Goal: Task Accomplishment & Management: Use online tool/utility

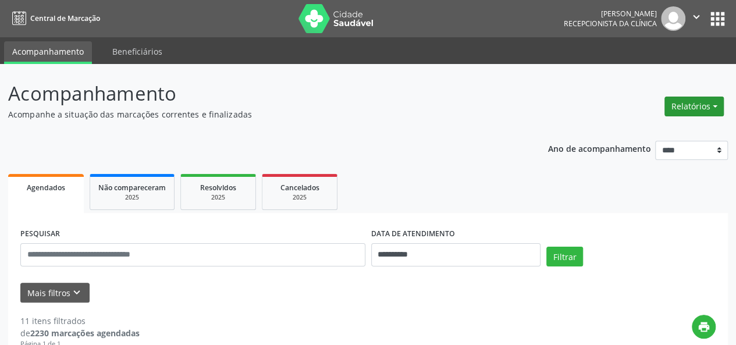
click at [699, 114] on button "Relatórios" at bounding box center [693, 107] width 59 height 20
click at [695, 129] on link "Agendamentos" at bounding box center [661, 131] width 125 height 16
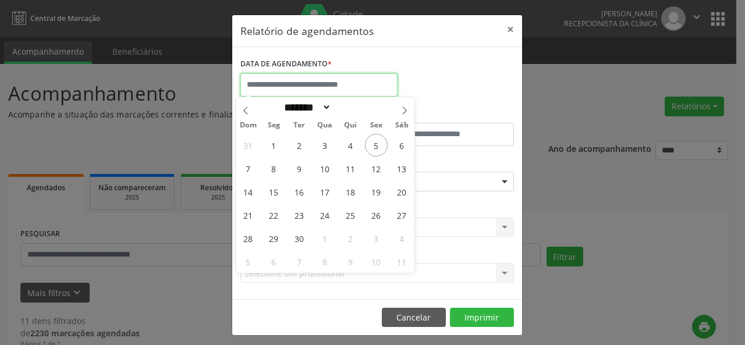
click at [361, 94] on input "text" at bounding box center [318, 84] width 157 height 23
click at [376, 134] on span "5" at bounding box center [376, 145] width 23 height 23
type input "**********"
click at [376, 134] on span "5" at bounding box center [376, 145] width 23 height 23
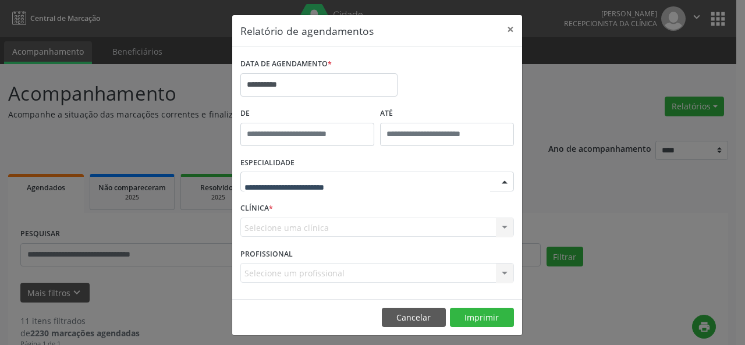
click at [394, 177] on div at bounding box center [376, 182] width 273 height 20
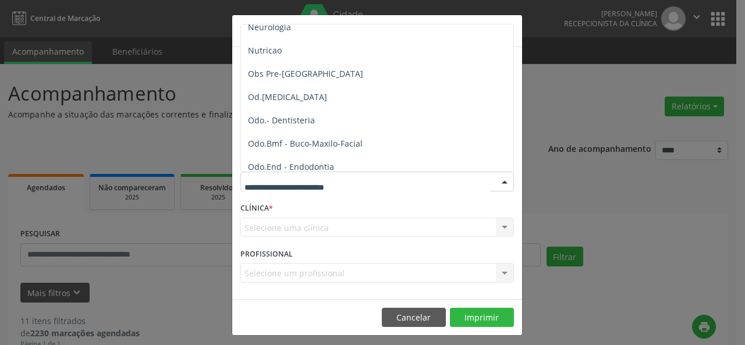
scroll to position [1165, 0]
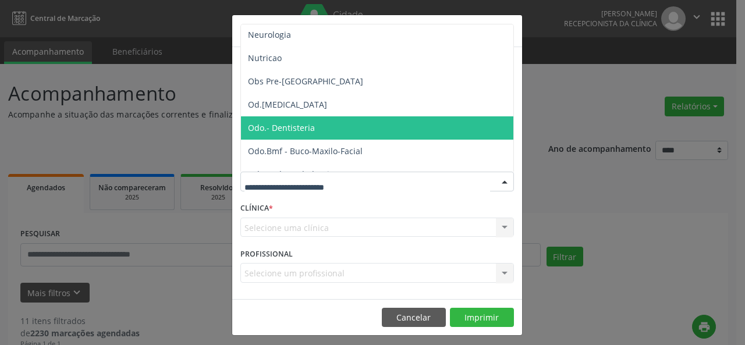
click at [402, 131] on span "Odo.- Dentisteria" at bounding box center [378, 127] width 274 height 23
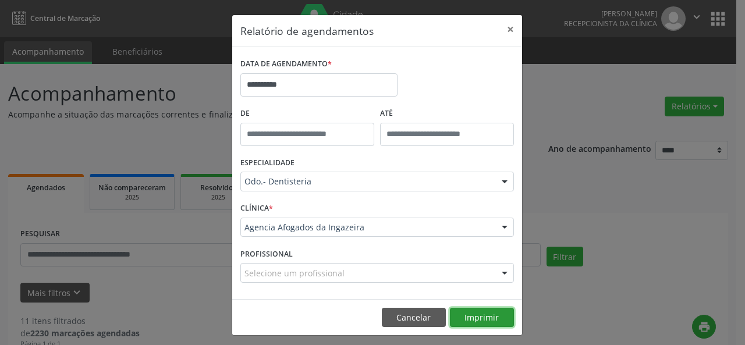
click at [496, 322] on button "Imprimir" at bounding box center [482, 318] width 64 height 20
